Goal: Task Accomplishment & Management: Manage account settings

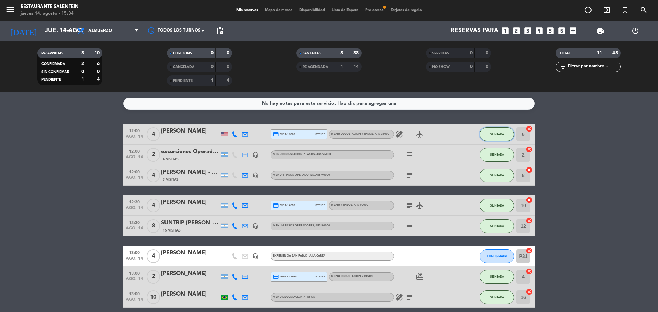
click at [501, 131] on button "SENTADA" at bounding box center [497, 135] width 34 height 14
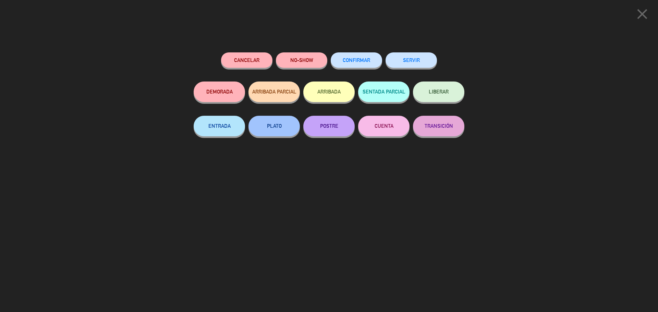
drag, startPoint x: 643, startPoint y: 12, endPoint x: 603, endPoint y: 20, distance: 40.4
click at [642, 12] on icon "close" at bounding box center [642, 13] width 17 height 17
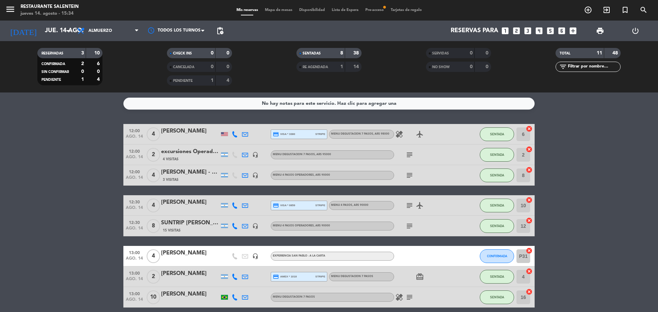
click at [187, 133] on div "[PERSON_NAME]" at bounding box center [190, 131] width 58 height 9
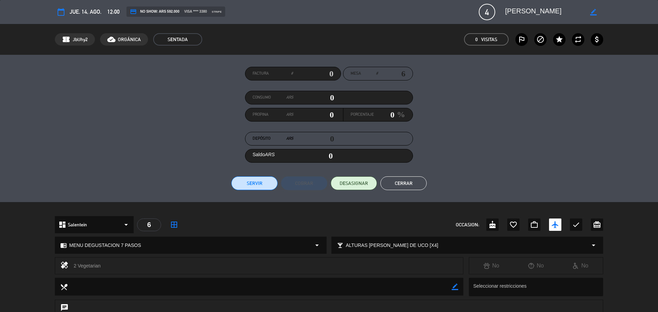
click at [333, 97] on input "0" at bounding box center [314, 98] width 41 height 10
type input "5"
type input "05"
type input "56"
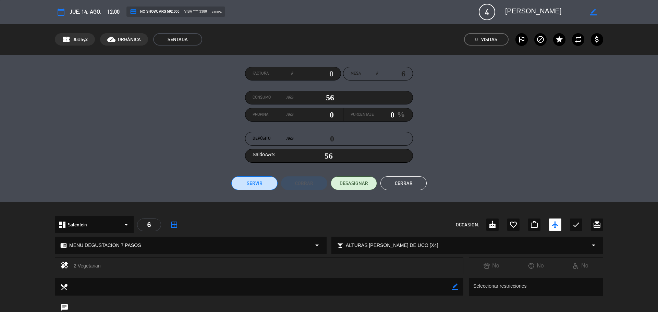
type input "560"
type input "5600"
type input "5,600"
type input "56000"
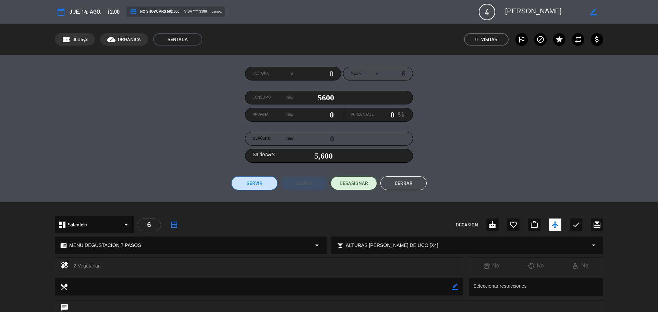
type input "56,000"
type input "560000"
type input "560,000"
type input "560000"
click at [266, 182] on button "Servir" at bounding box center [255, 184] width 46 height 14
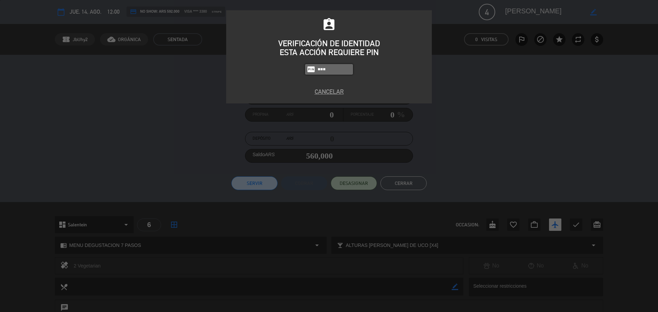
type input "3050"
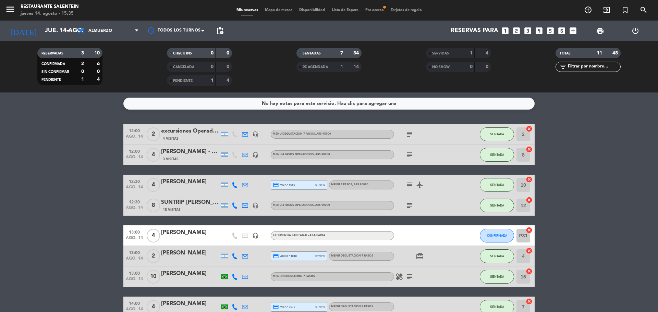
click at [177, 183] on div "[PERSON_NAME]" at bounding box center [190, 182] width 58 height 9
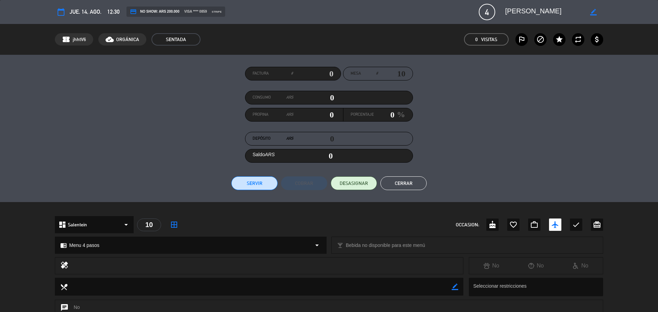
click at [333, 97] on input "0" at bounding box center [314, 98] width 41 height 10
type input "3"
type input "03"
type input "35"
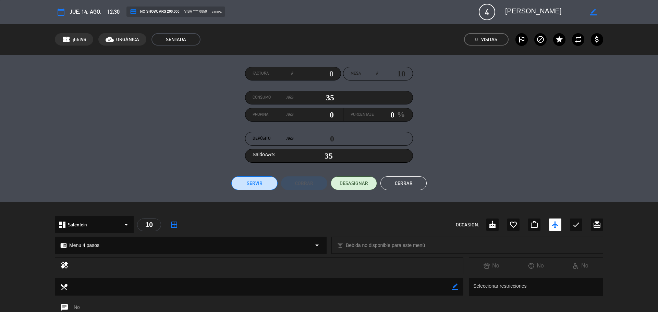
type input "359"
type input "3594"
type input "3,594"
type input "35940"
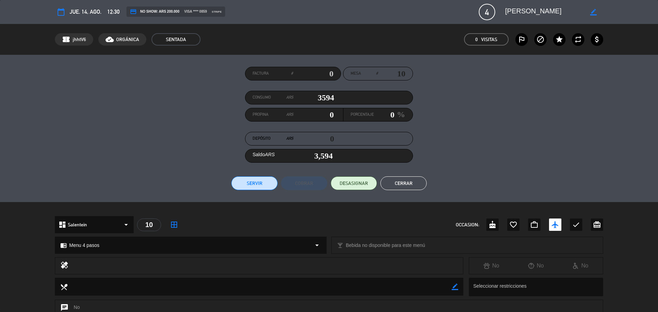
type input "35,940"
type input "359400"
type input "359,400"
type input "359400"
click at [259, 181] on button "Servir" at bounding box center [255, 184] width 46 height 14
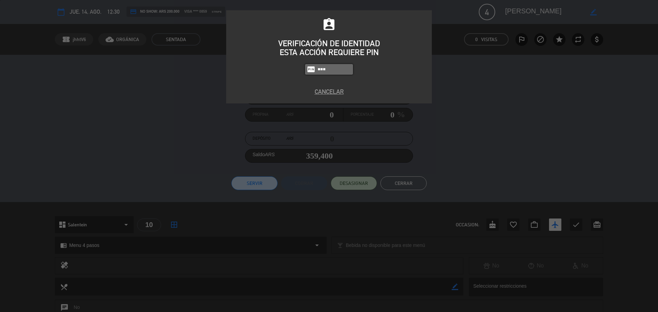
type input "3050"
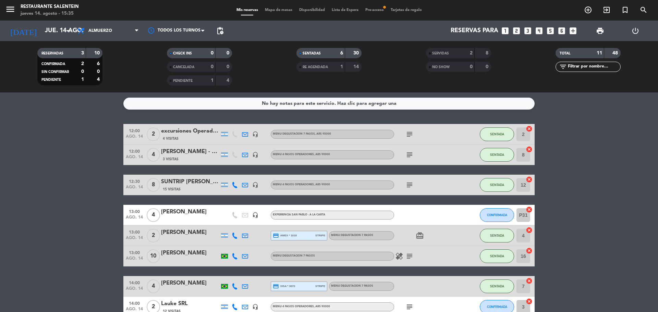
scroll to position [34, 0]
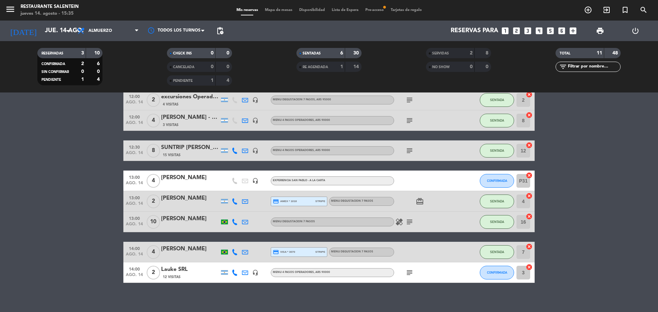
click at [172, 219] on div "[PERSON_NAME]" at bounding box center [190, 219] width 58 height 9
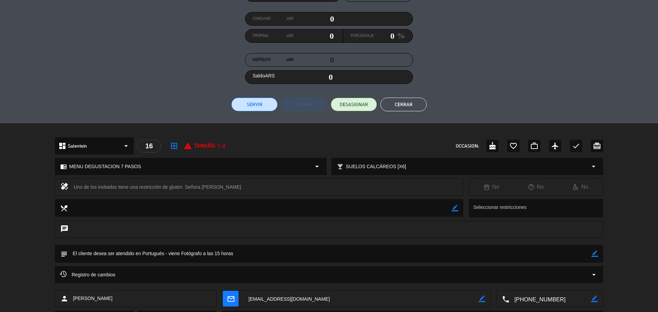
scroll to position [0, 0]
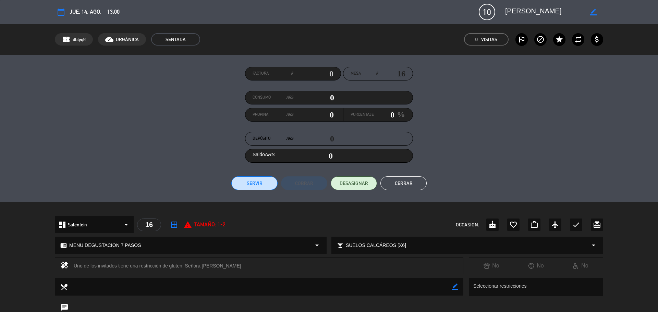
click at [333, 100] on input "0" at bounding box center [314, 98] width 41 height 10
type input "1"
type input "01"
type input "16"
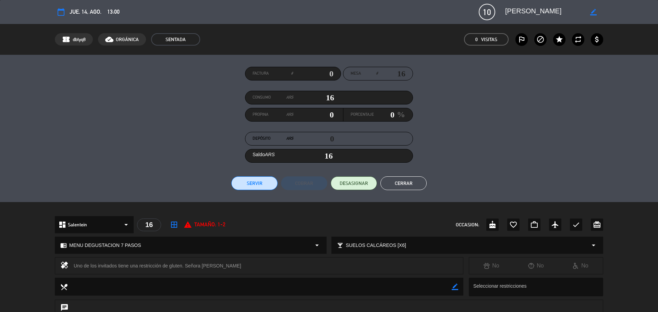
type input "165"
type input "1650"
type input "1,650"
type input "16500"
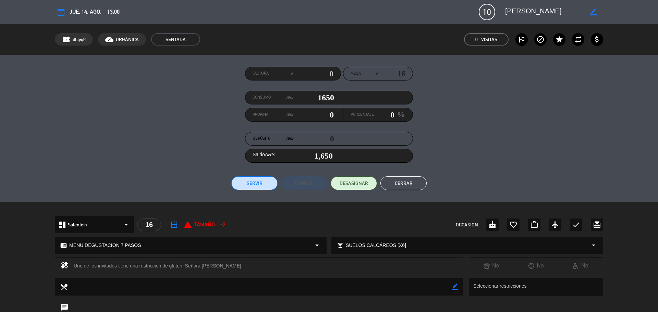
type input "16,500"
type input "165000"
type input "165,000"
type input "1650000"
type input "1,650,000"
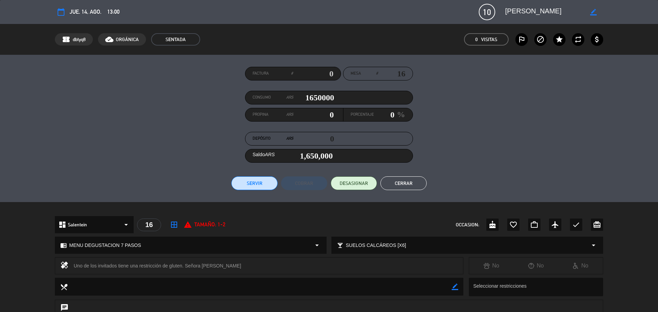
type input "1650000"
click at [265, 179] on button "Servir" at bounding box center [255, 184] width 46 height 14
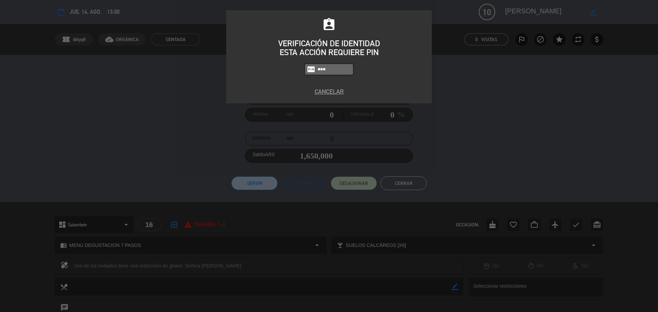
type input "3050"
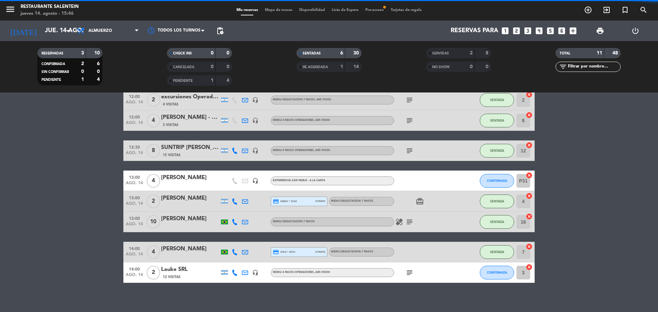
scroll to position [19, 0]
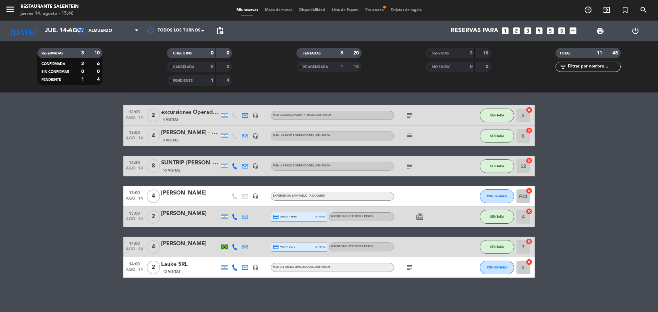
click at [191, 247] on div "[PERSON_NAME]" at bounding box center [190, 244] width 58 height 9
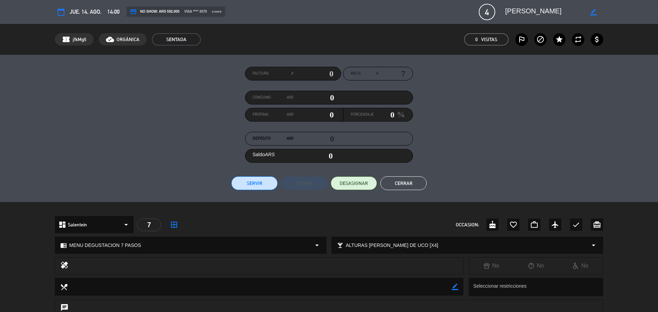
click at [335, 97] on div "Consumo ARS 0" at bounding box center [295, 98] width 98 height 10
click at [331, 98] on input "0" at bounding box center [314, 98] width 41 height 10
type input "5"
type input "05"
type input "56"
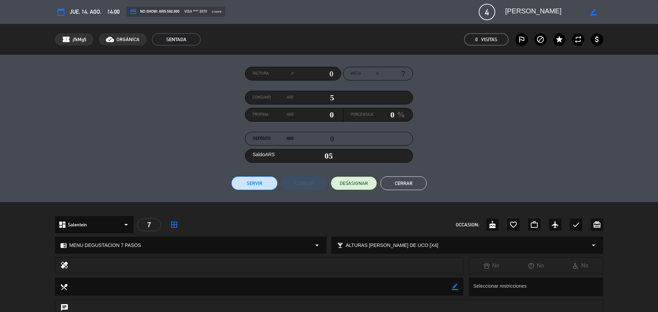
type input "56"
type input "560"
type input "5600"
type input "5,600"
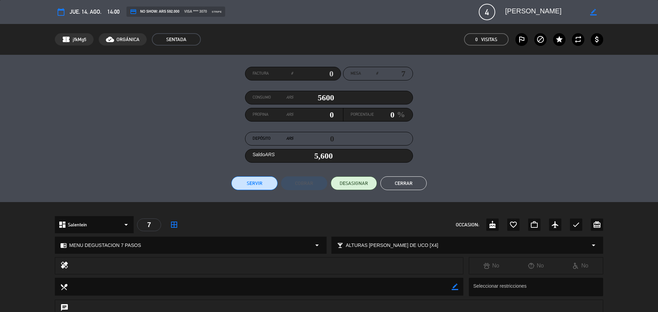
type input "56000"
type input "56,000"
type input "560000"
type input "560,000"
type input "560000"
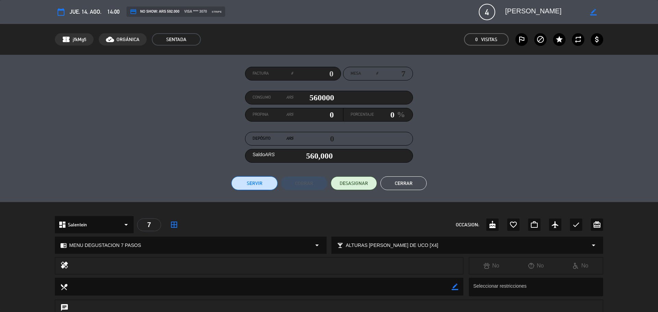
drag, startPoint x: 345, startPoint y: 98, endPoint x: 298, endPoint y: 98, distance: 46.6
click at [298, 98] on div "Consumo ARS 560000" at bounding box center [329, 98] width 168 height 14
click at [418, 182] on button "Cerrar" at bounding box center [404, 184] width 46 height 14
